Goal: Task Accomplishment & Management: Use online tool/utility

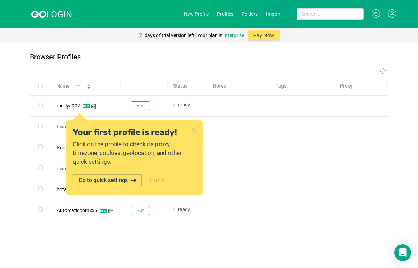
click at [195, 132] on icon at bounding box center [193, 129] width 5 height 5
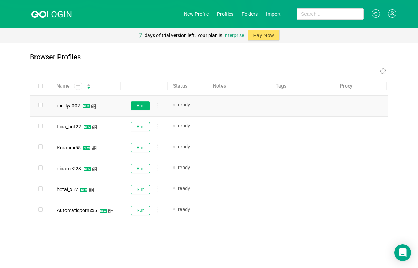
click at [138, 103] on button "Run" at bounding box center [141, 105] width 20 height 9
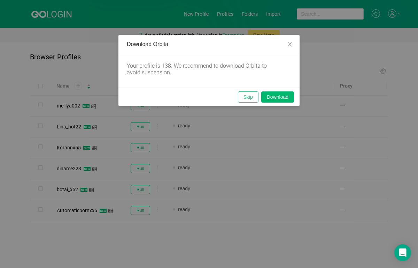
click at [242, 98] on button "Skip" at bounding box center [248, 96] width 21 height 11
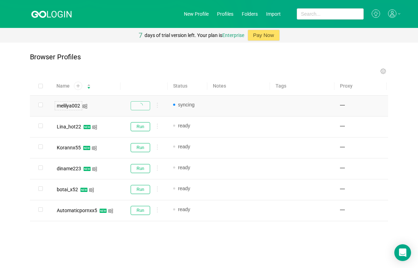
click at [75, 105] on div "melilya002" at bounding box center [68, 105] width 23 height 5
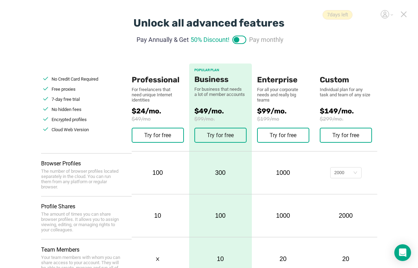
click at [402, 14] on icon at bounding box center [404, 14] width 6 height 6
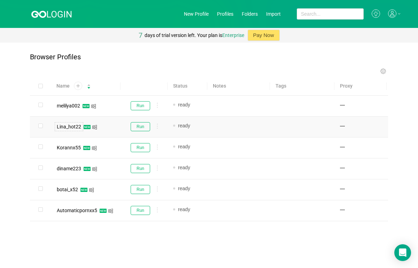
click at [72, 125] on div "Lina_hot22" at bounding box center [69, 126] width 24 height 5
click at [132, 125] on button "Run" at bounding box center [141, 126] width 20 height 9
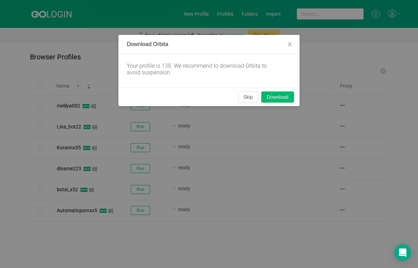
click at [241, 91] on div "Skip Download" at bounding box center [208, 96] width 181 height 18
click at [245, 94] on button "Skip" at bounding box center [248, 96] width 21 height 11
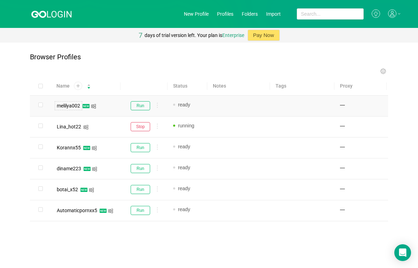
click at [70, 109] on div "melilya002" at bounding box center [69, 105] width 28 height 9
copy div "melilya002"
click at [39, 104] on input "checkbox" at bounding box center [40, 104] width 5 height 5
checkbox input "true"
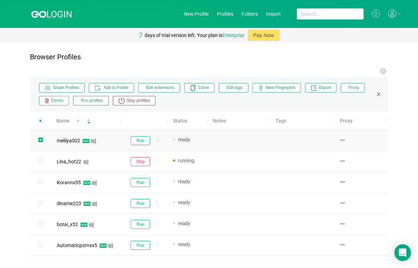
click at [39, 104] on button "Delete" at bounding box center [54, 100] width 30 height 9
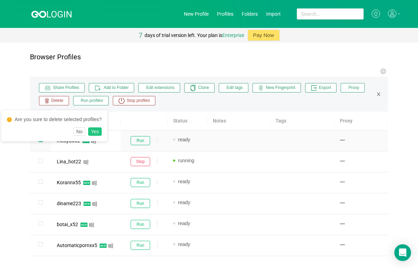
click at [97, 133] on button "Yes" at bounding box center [95, 131] width 14 height 8
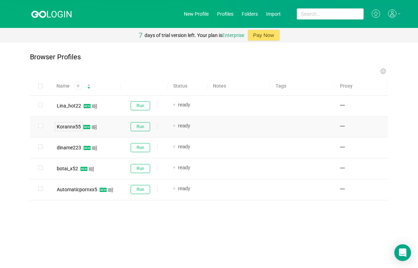
click at [74, 125] on div "Korannx55" at bounding box center [69, 126] width 24 height 5
copy div "Korannx55"
click at [205, 233] on div "Browser Profiles Share Profiles Add to Folder Edit extensions Clone Edit tags N…" at bounding box center [209, 138] width 418 height 191
click at [137, 128] on button "Run" at bounding box center [141, 126] width 20 height 9
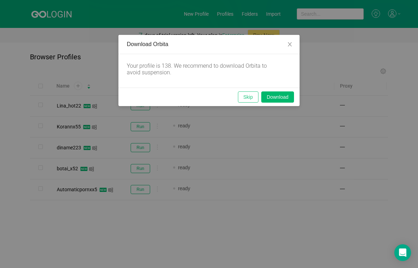
click at [245, 96] on button "Skip" at bounding box center [248, 96] width 21 height 11
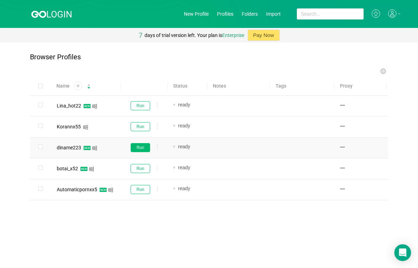
click at [137, 149] on button "Run" at bounding box center [141, 147] width 20 height 9
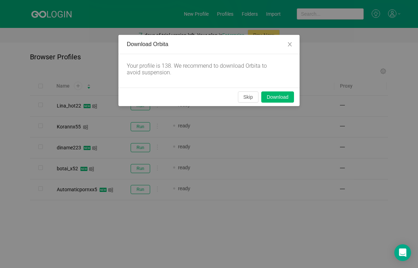
click at [82, 146] on div "Download Orbita Your profile is 138. We recommend to download Orbita to avoid s…" at bounding box center [209, 134] width 418 height 268
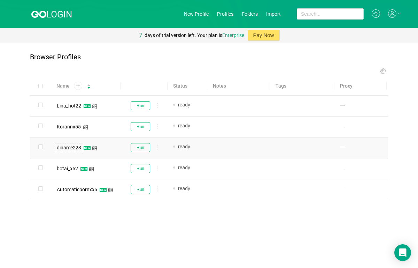
click at [75, 145] on div "diname223" at bounding box center [69, 147] width 24 height 5
click at [141, 148] on button "Run" at bounding box center [141, 147] width 20 height 9
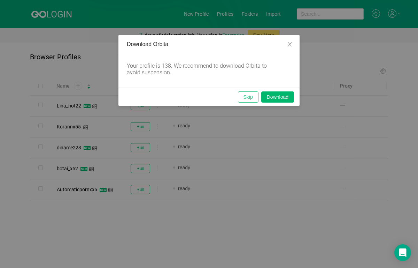
click at [249, 97] on button "Skip" at bounding box center [248, 96] width 21 height 11
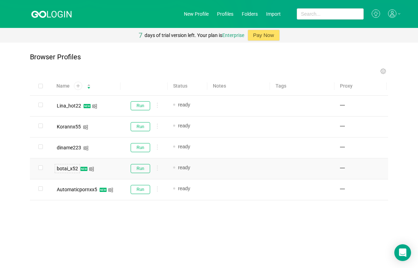
click at [70, 165] on div "botai_x52" at bounding box center [67, 168] width 25 height 9
click at [142, 173] on td "Run" at bounding box center [144, 168] width 47 height 21
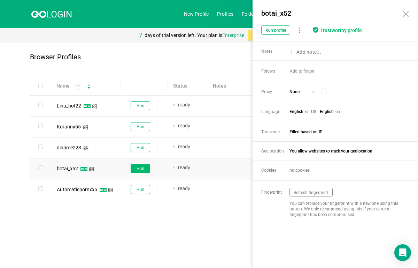
click at [142, 169] on button "Run" at bounding box center [141, 168] width 20 height 9
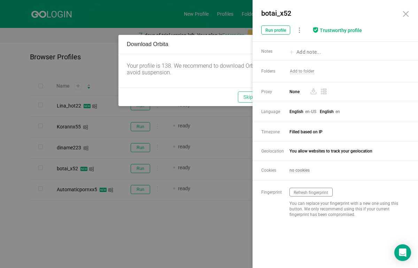
click at [240, 98] on button "Skip" at bounding box center [248, 96] width 21 height 11
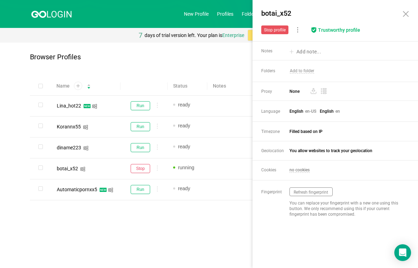
click at [195, 214] on div "Name Status Notes Tags Proxy Lina_hot22 Run ready Add note... Add tag... — Kora…" at bounding box center [209, 150] width 358 height 146
click at [400, 10] on div "botai_x52 Stop profile Trustworthy profile What is Trustworthy? Your profile da…" at bounding box center [339, 20] width 157 height 27
click at [407, 13] on icon at bounding box center [405, 13] width 5 height 5
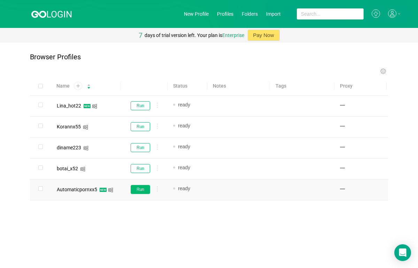
click at [139, 188] on button "Run" at bounding box center [141, 189] width 20 height 9
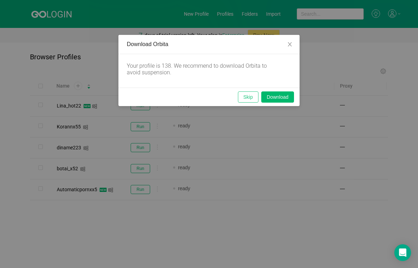
click at [246, 98] on button "Skip" at bounding box center [248, 96] width 21 height 11
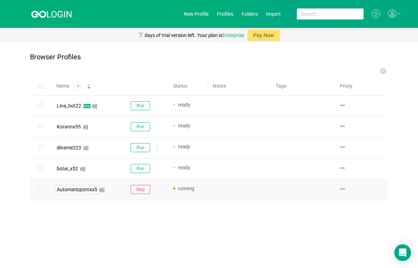
click at [71, 188] on span "Automaticpornxx5" at bounding box center [77, 189] width 40 height 6
click at [2, 155] on div "Browser Profiles Share Profiles Add to Folder Edit extensions Clone Edit tags N…" at bounding box center [209, 138] width 418 height 191
